Goal: Task Accomplishment & Management: Manage account settings

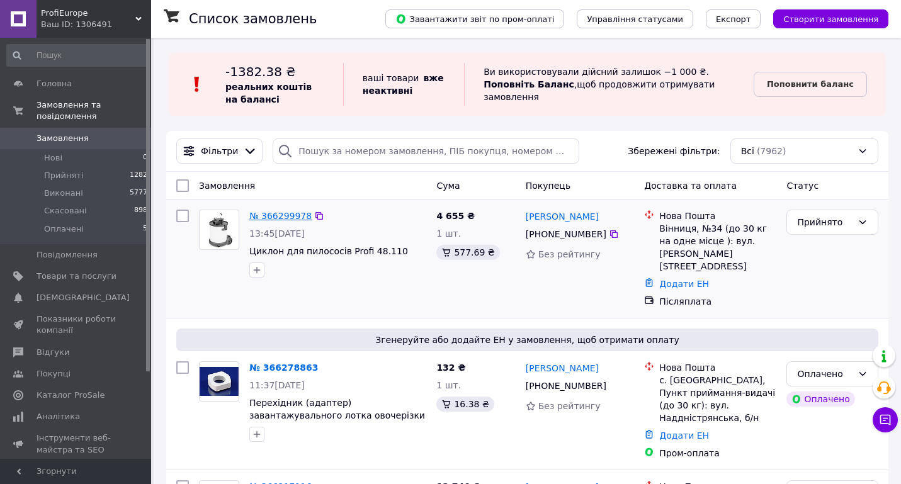
click at [277, 211] on link "№ 366299978" at bounding box center [280, 216] width 62 height 10
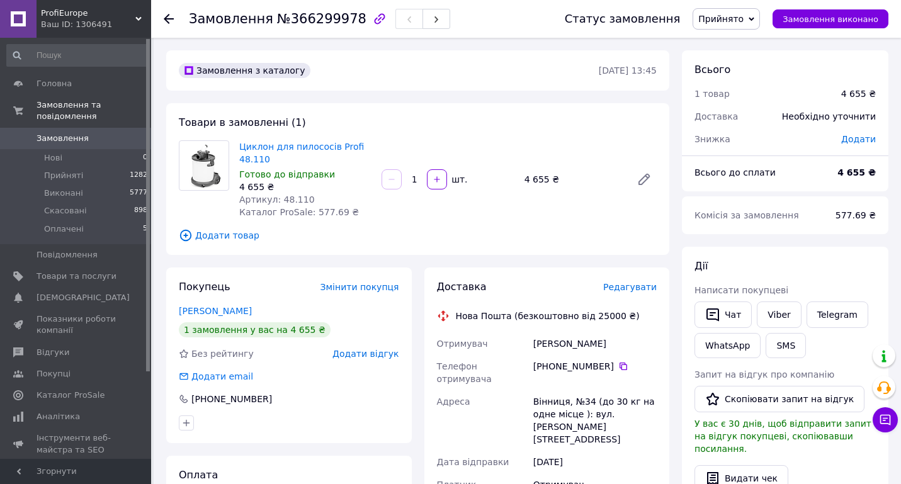
click at [54, 133] on span "Замовлення" at bounding box center [63, 138] width 52 height 11
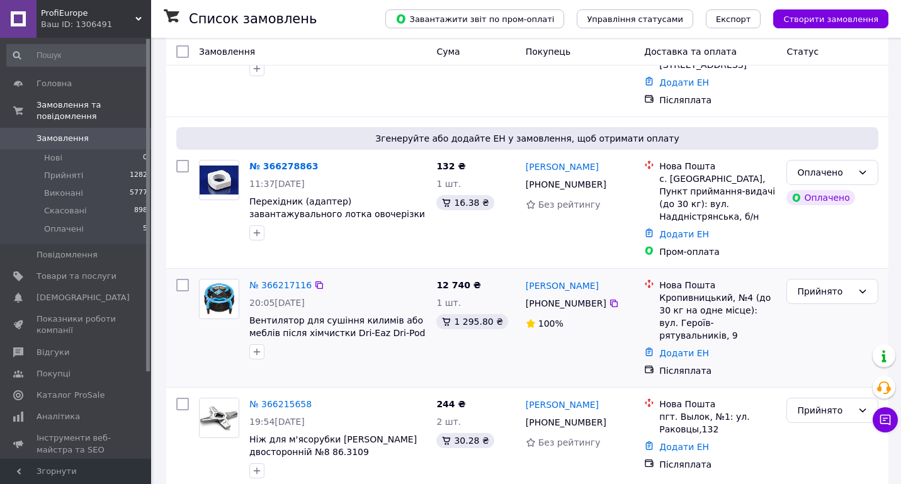
scroll to position [252, 0]
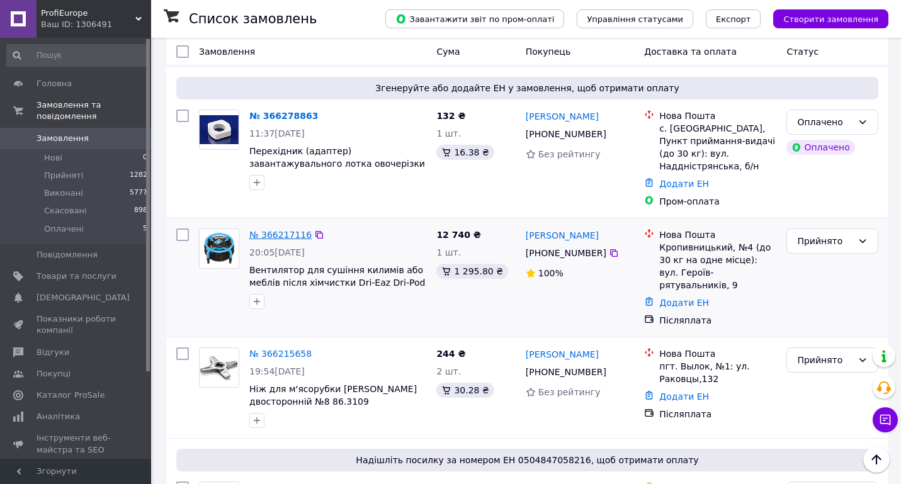
click at [279, 232] on link "№ 366217116" at bounding box center [280, 235] width 62 height 10
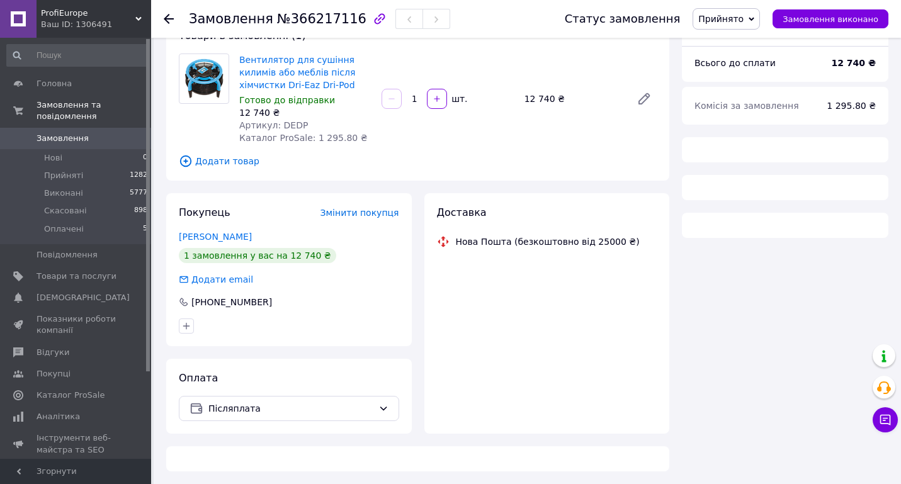
scroll to position [252, 0]
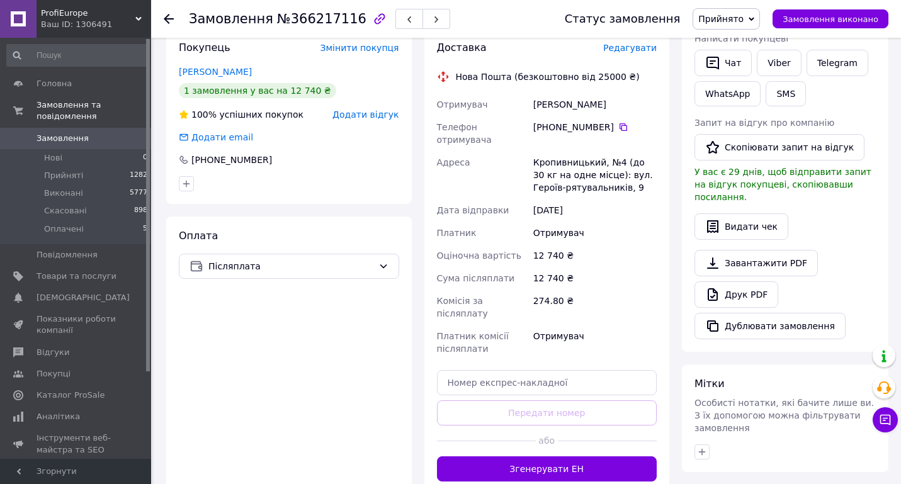
click at [69, 128] on link "Замовлення 0" at bounding box center [77, 138] width 155 height 21
